Goal: Transaction & Acquisition: Purchase product/service

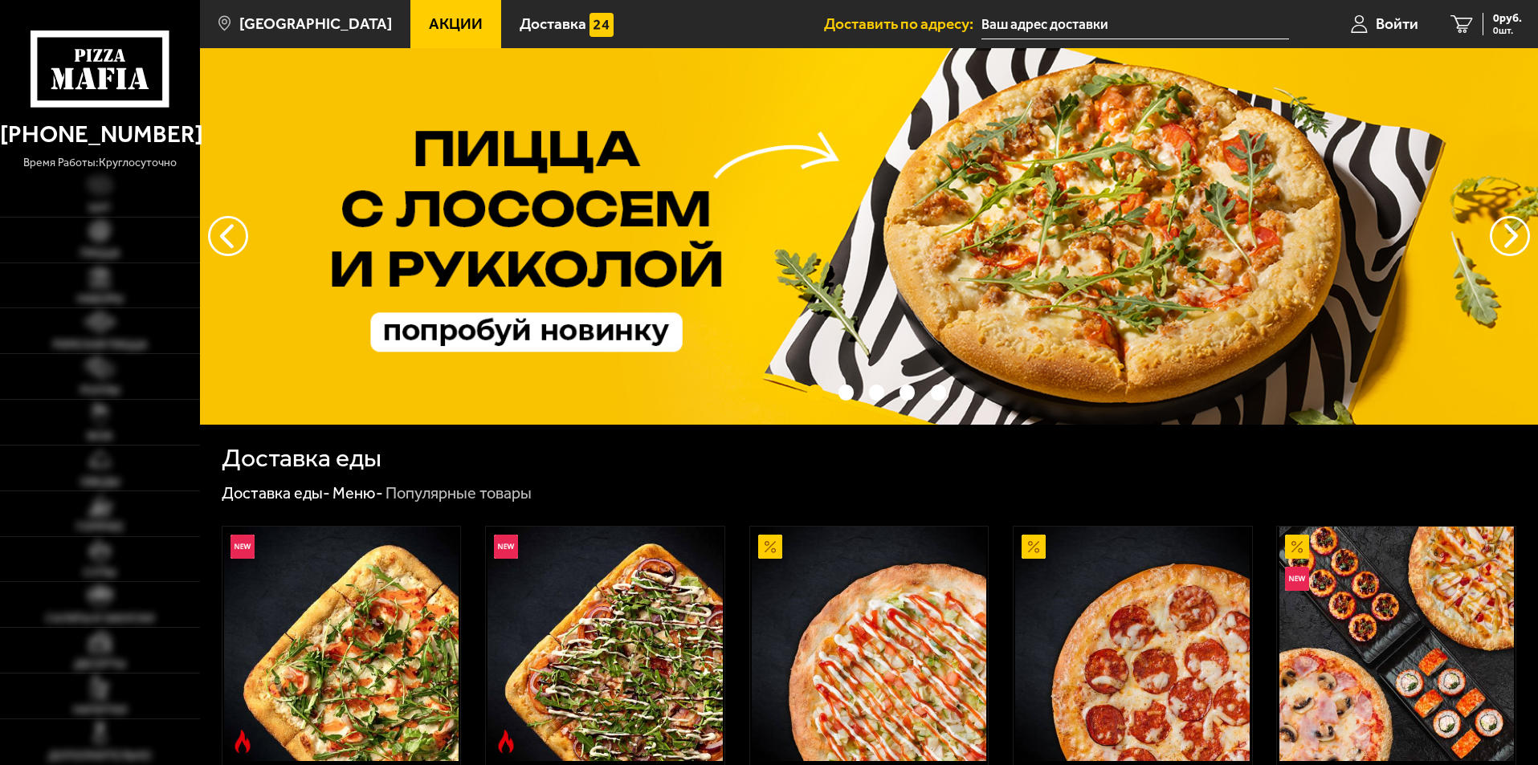
type input "[STREET_ADDRESS]"
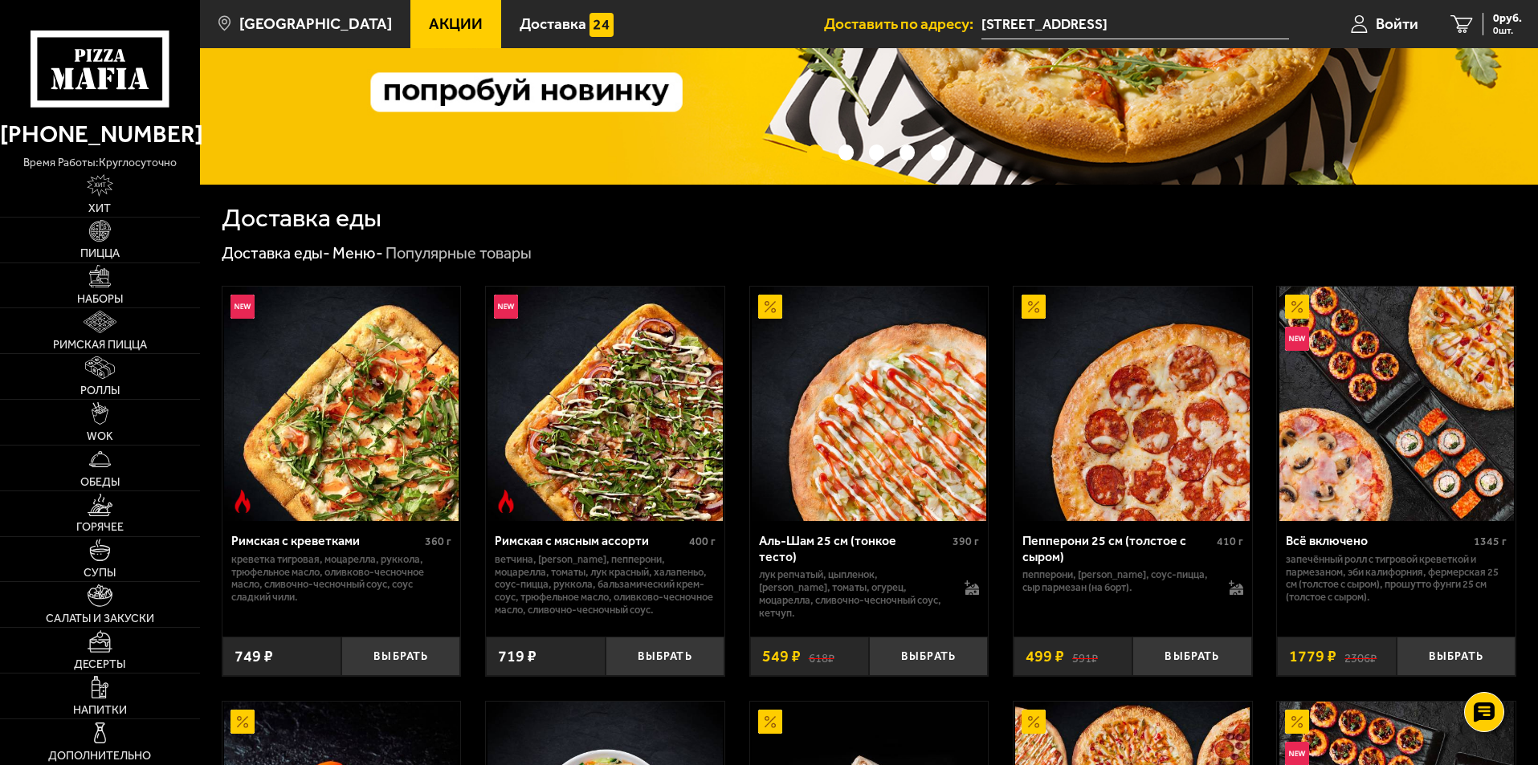
scroll to position [241, 0]
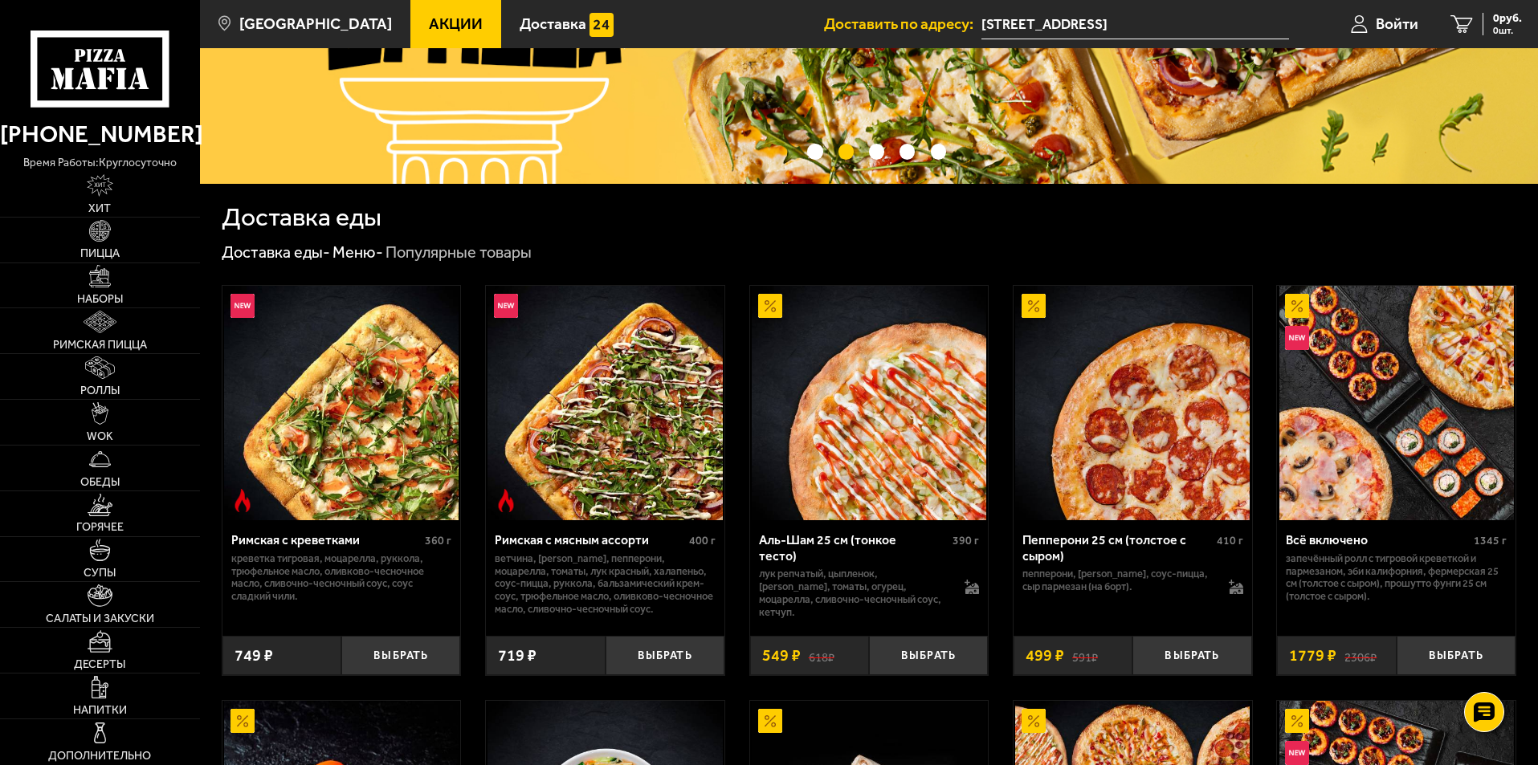
click at [909, 573] on p "лук репчатый, цыпленок, [PERSON_NAME], томаты, огурец, моцарелла, сливочно-чесн…" at bounding box center [854, 593] width 190 height 51
click at [882, 496] on img at bounding box center [869, 403] width 235 height 235
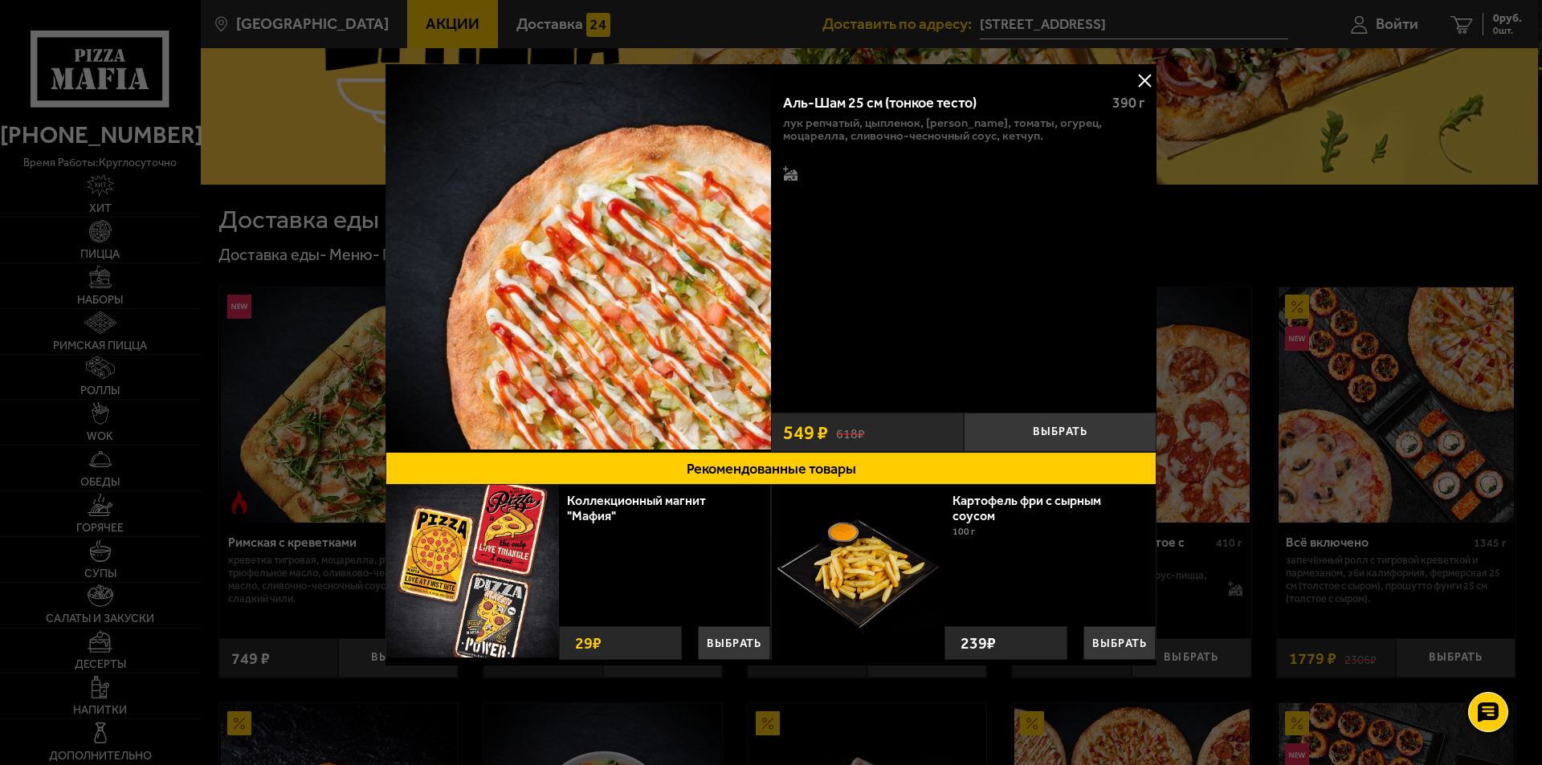
click at [942, 105] on div "Аль-Шам 25 см (тонкое тесто)" at bounding box center [941, 104] width 316 height 18
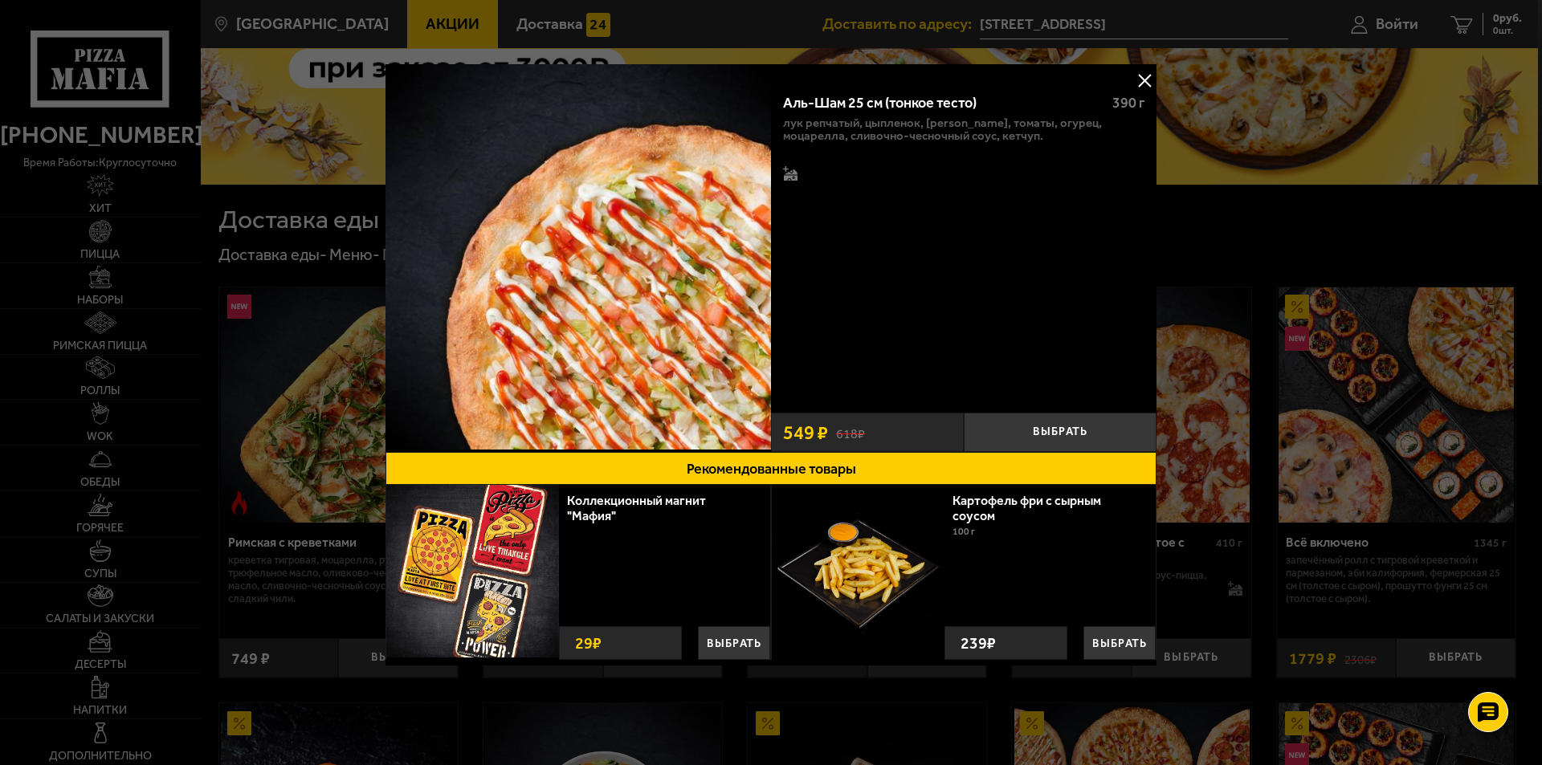
click at [1146, 73] on button at bounding box center [1145, 80] width 24 height 24
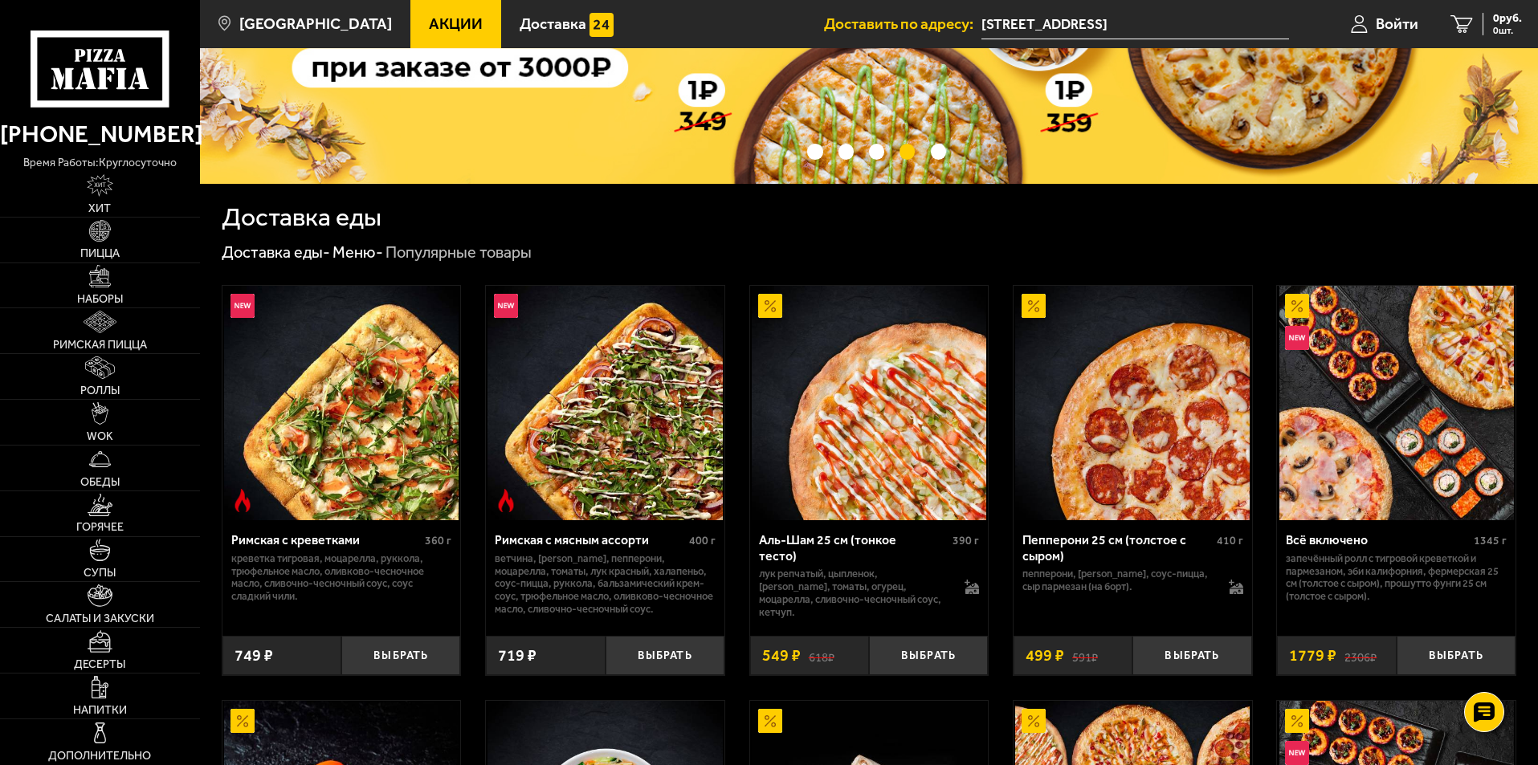
click at [809, 648] on s "618 ₽" at bounding box center [822, 656] width 26 height 16
click at [814, 444] on img at bounding box center [869, 403] width 235 height 235
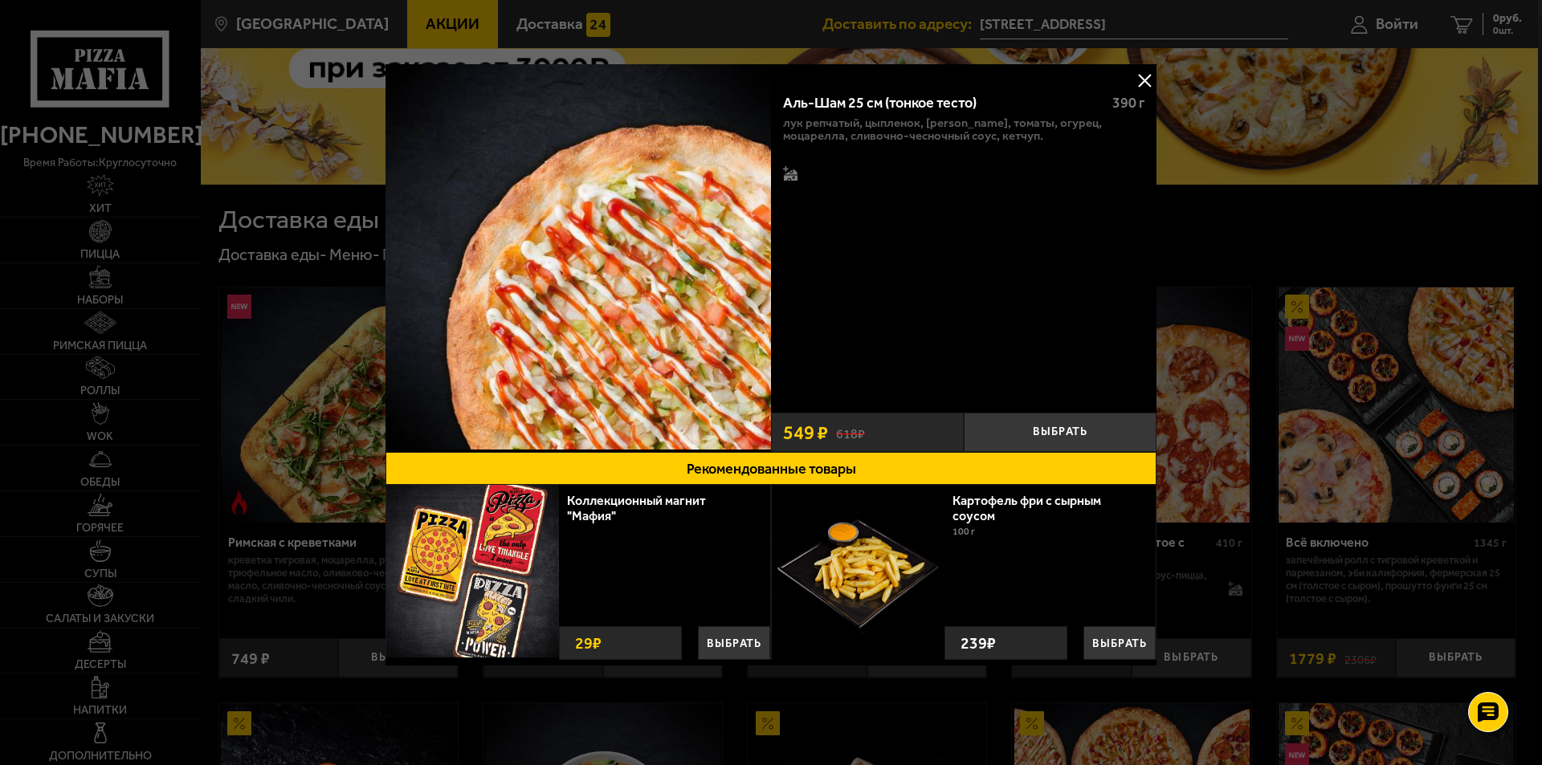
click at [910, 431] on div "618 ₽ 549 ₽" at bounding box center [867, 432] width 193 height 39
click at [1021, 431] on button "Выбрать" at bounding box center [1060, 432] width 193 height 39
click at [930, 104] on div "Аль-Шам 25 см (тонкое тесто)" at bounding box center [941, 104] width 316 height 18
click at [794, 171] on icon at bounding box center [791, 174] width 14 height 11
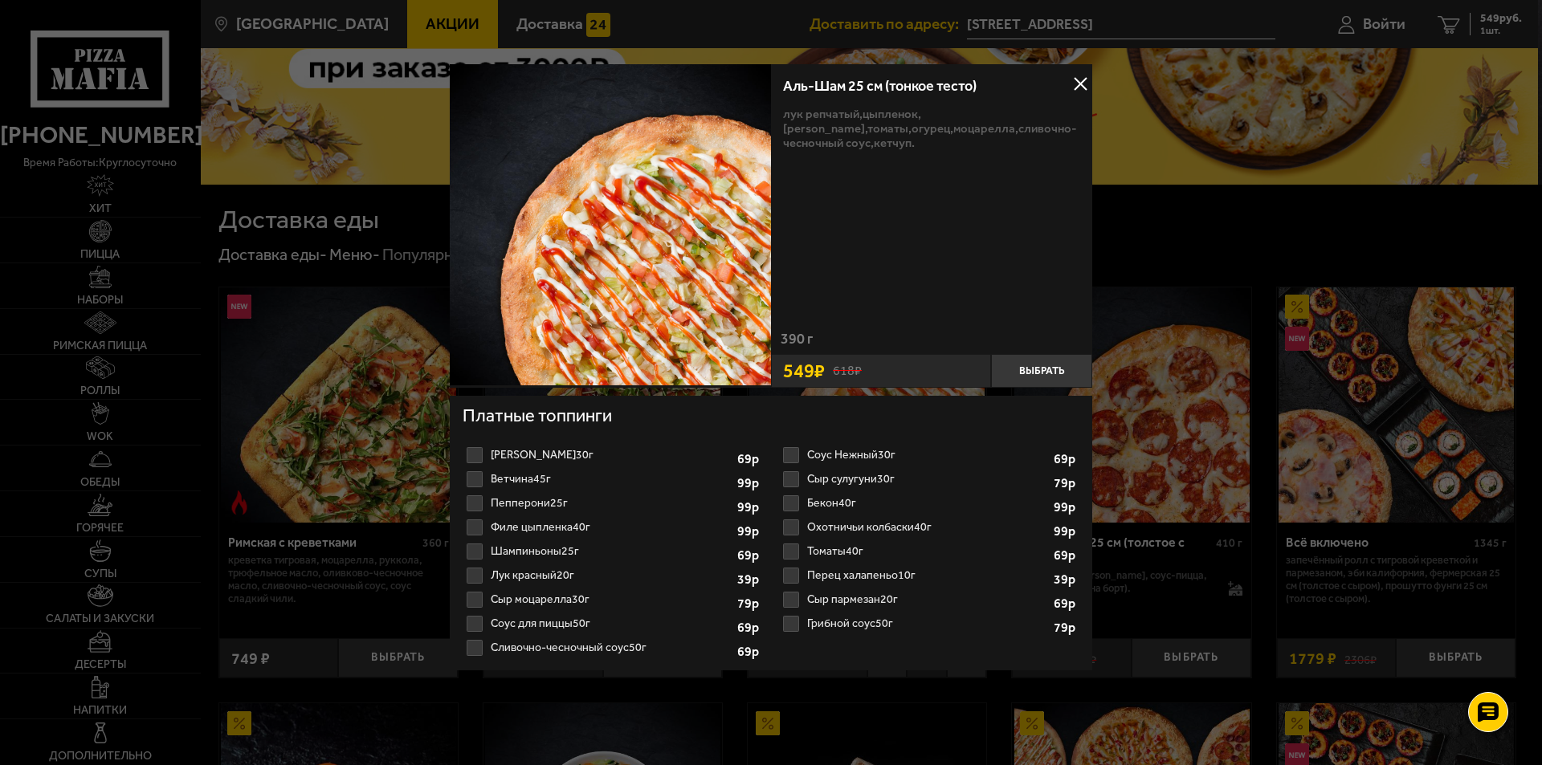
click at [1079, 80] on button at bounding box center [1080, 84] width 24 height 24
